Goal: Information Seeking & Learning: Learn about a topic

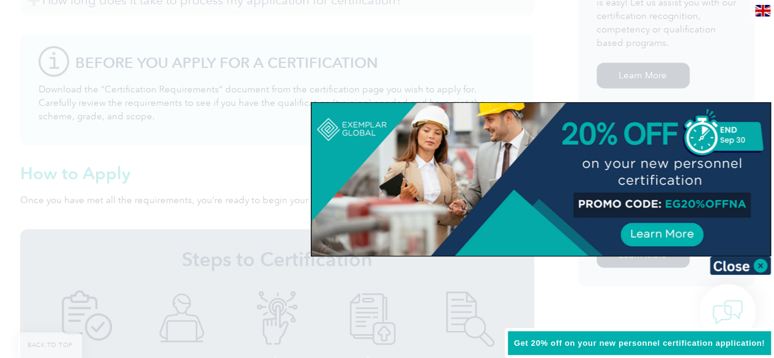
scroll to position [833, 0]
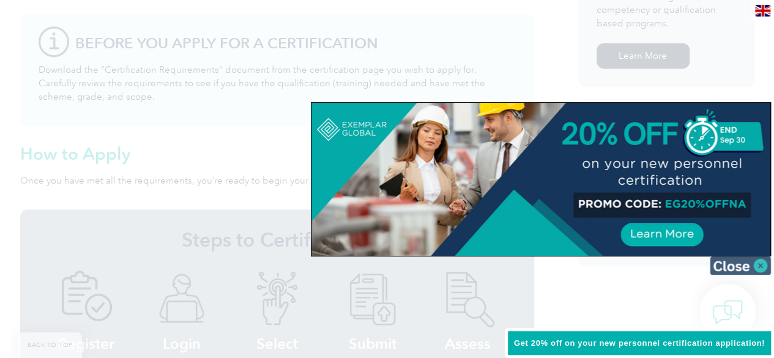
click at [761, 267] on img at bounding box center [739, 265] width 61 height 18
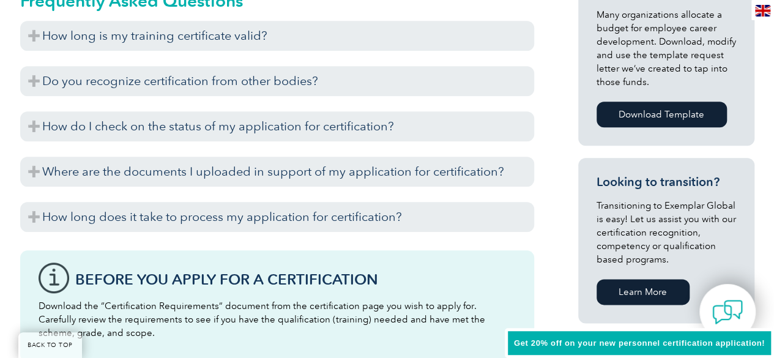
scroll to position [527, 0]
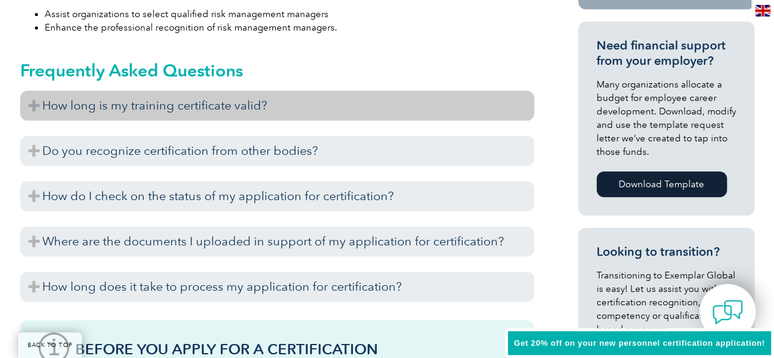
click at [40, 105] on h3 "How long is my training certificate valid?" at bounding box center [277, 106] width 514 height 30
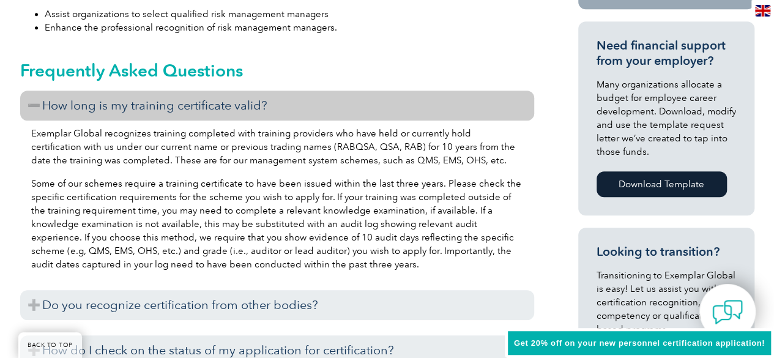
click at [35, 103] on h3 "How long is my training certificate valid?" at bounding box center [277, 106] width 514 height 30
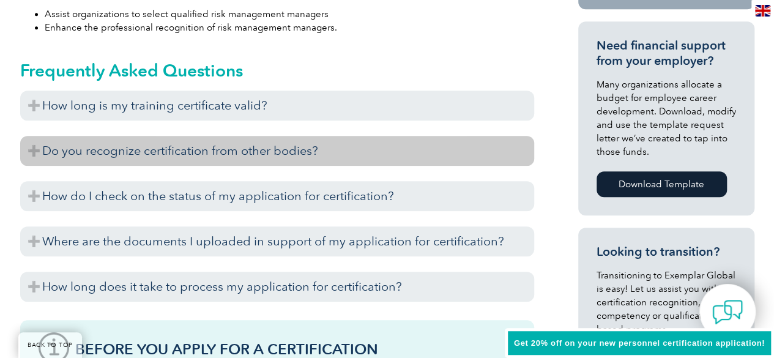
click at [31, 150] on h3 "Do you recognize certification from other bodies?" at bounding box center [277, 151] width 514 height 30
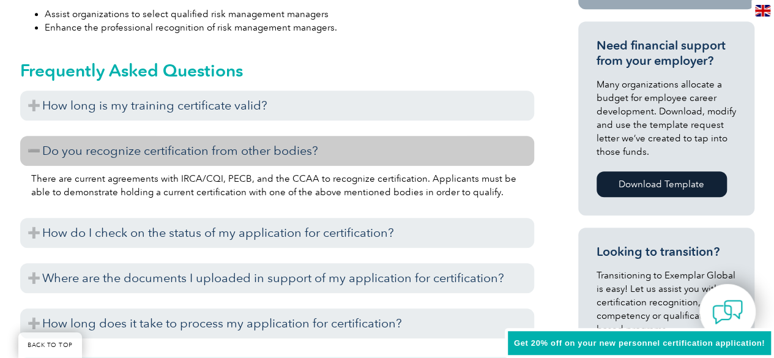
click at [31, 150] on h3 "Do you recognize certification from other bodies?" at bounding box center [277, 151] width 514 height 30
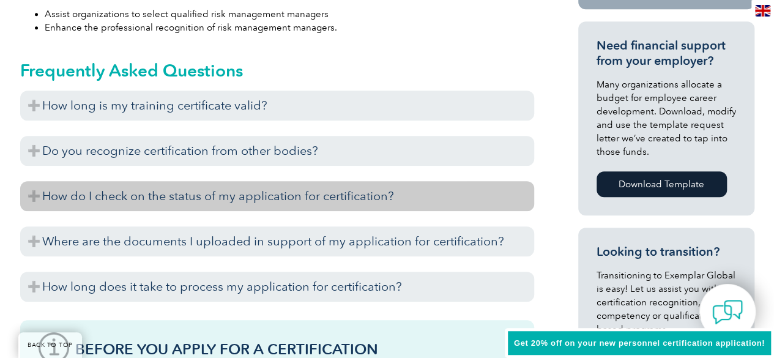
click at [36, 194] on h3 "How do I check on the status of my application for certification?" at bounding box center [277, 196] width 514 height 30
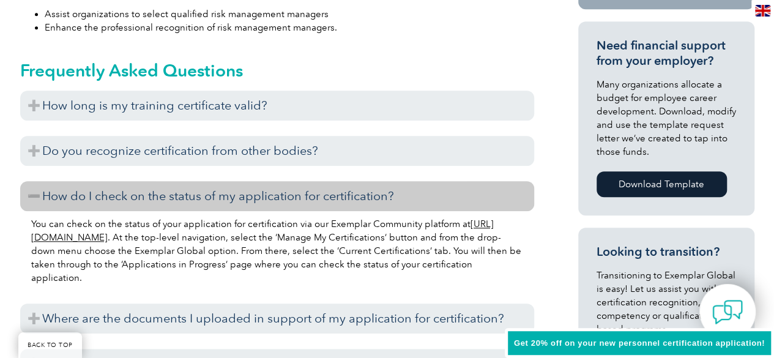
click at [36, 194] on h3 "How do I check on the status of my application for certification?" at bounding box center [277, 196] width 514 height 30
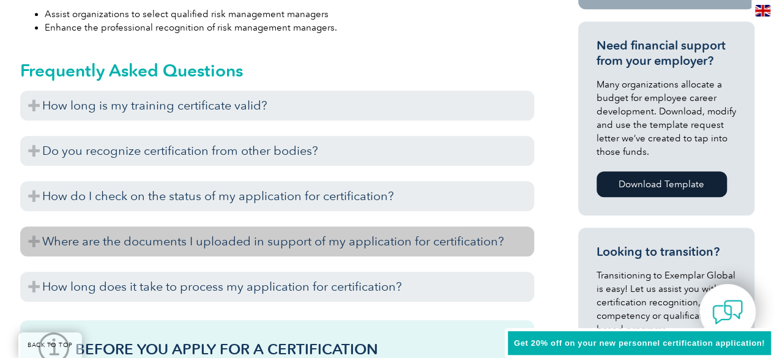
click at [34, 240] on h3 "Where are the documents I uploaded in support of my application for certificati…" at bounding box center [277, 241] width 514 height 30
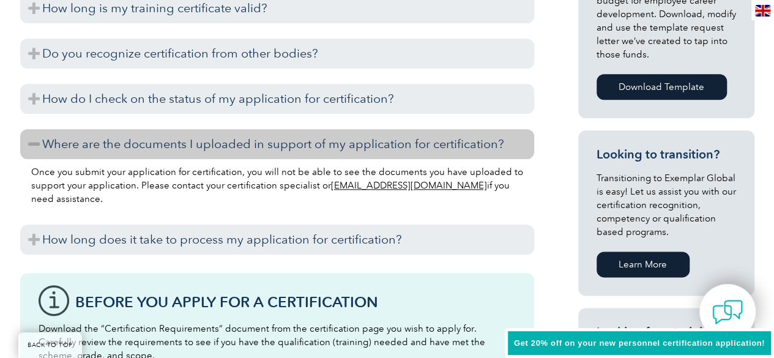
scroll to position [650, 0]
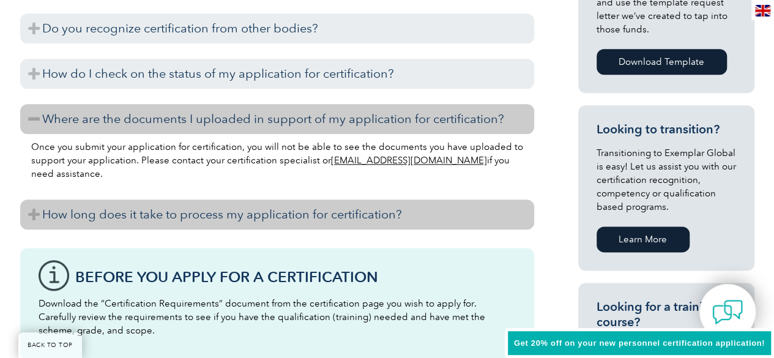
click at [35, 215] on h3 "How long does it take to process my application for certification?" at bounding box center [277, 214] width 514 height 30
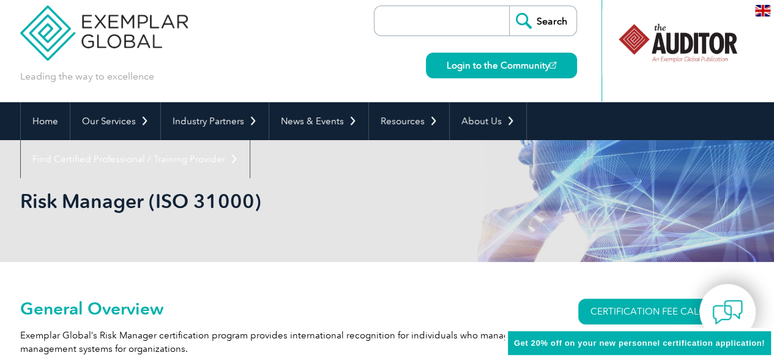
scroll to position [0, 0]
